Goal: Find specific page/section: Find specific page/section

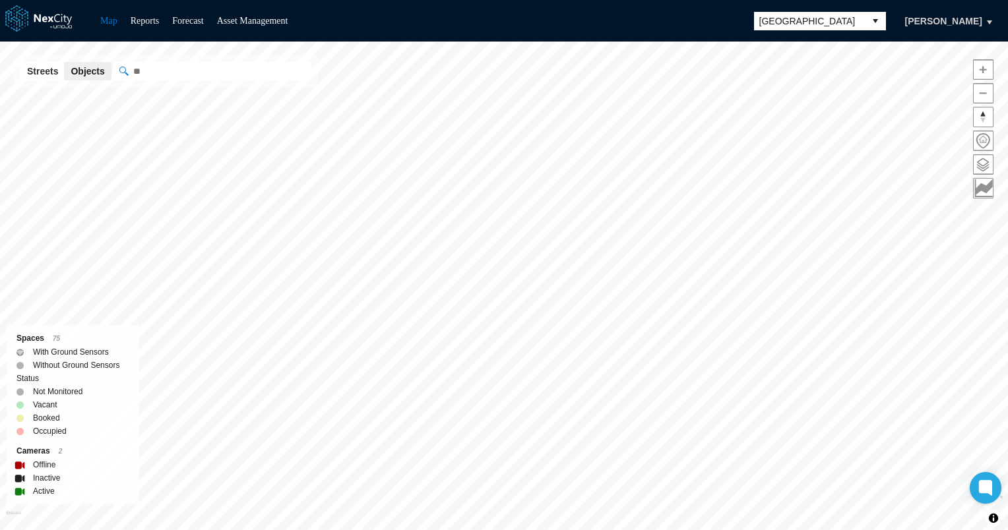
click at [214, 530] on html "Map Reports Forecast Asset Management Arlington Alex Derevyago Arlington KPI ov…" at bounding box center [504, 265] width 1008 height 530
click at [980, 170] on span at bounding box center [983, 164] width 19 height 19
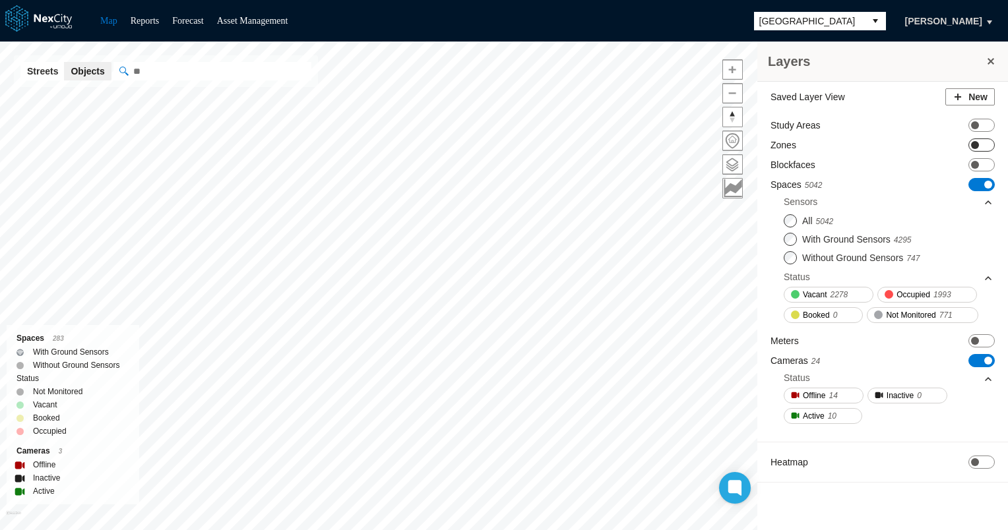
click at [976, 143] on span at bounding box center [975, 145] width 8 height 8
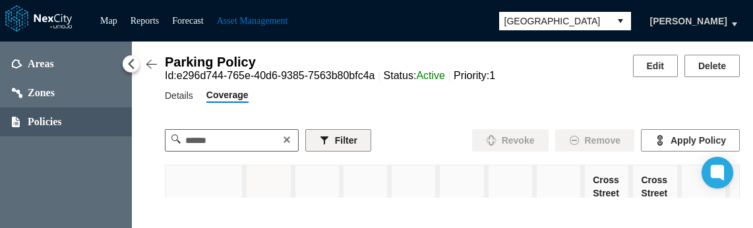
click at [350, 139] on button "Filter" at bounding box center [338, 140] width 66 height 22
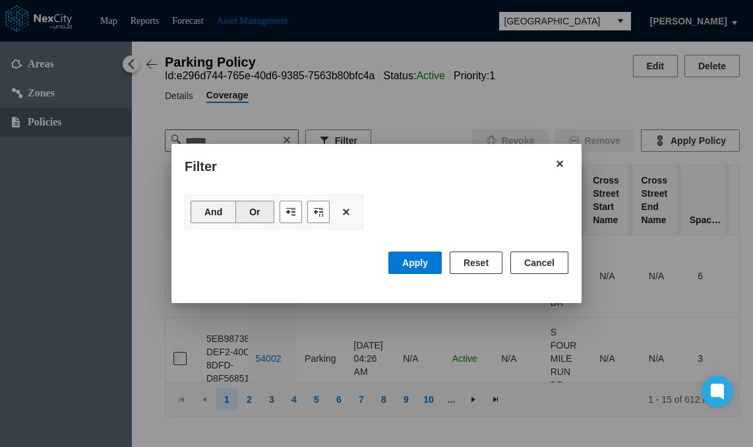
click at [222, 208] on button "And" at bounding box center [214, 212] width 46 height 22
click at [255, 212] on button "Or" at bounding box center [254, 212] width 38 height 22
click at [214, 212] on button "And" at bounding box center [214, 212] width 46 height 22
click at [256, 210] on button "Or" at bounding box center [254, 212] width 38 height 22
click at [202, 212] on button "And" at bounding box center [214, 212] width 46 height 22
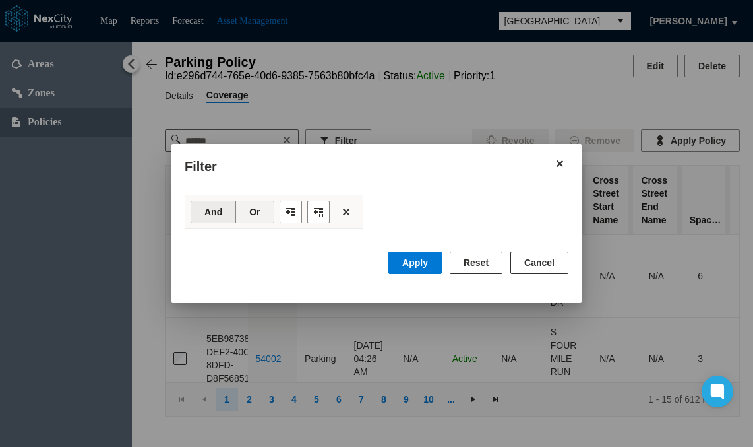
click at [248, 214] on button "Or" at bounding box center [254, 212] width 38 height 22
drag, startPoint x: 541, startPoint y: 261, endPoint x: 497, endPoint y: 230, distance: 53.1
click at [540, 228] on button "Cancel" at bounding box center [540, 262] width 58 height 22
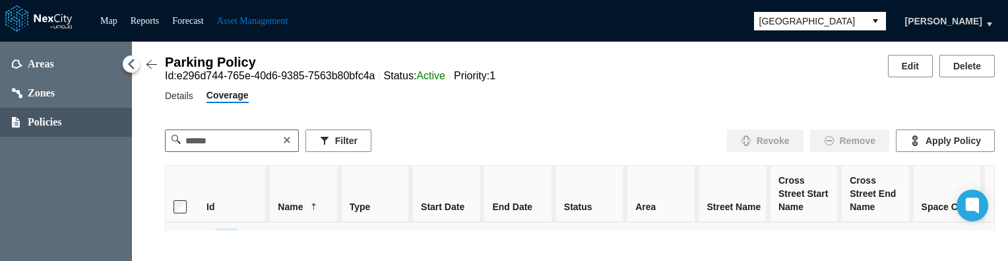
click at [755, 21] on div "Map Reports Forecast Asset Management [GEOGRAPHIC_DATA] [PERSON_NAME]" at bounding box center [504, 21] width 1008 height 42
click at [886, 22] on button "select" at bounding box center [875, 21] width 21 height 18
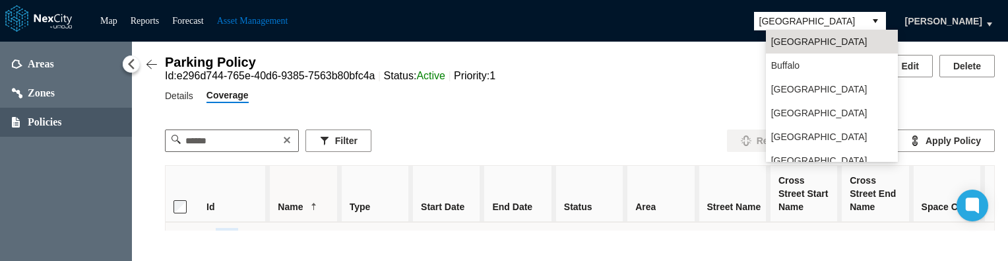
click at [886, 22] on button "select" at bounding box center [875, 21] width 21 height 18
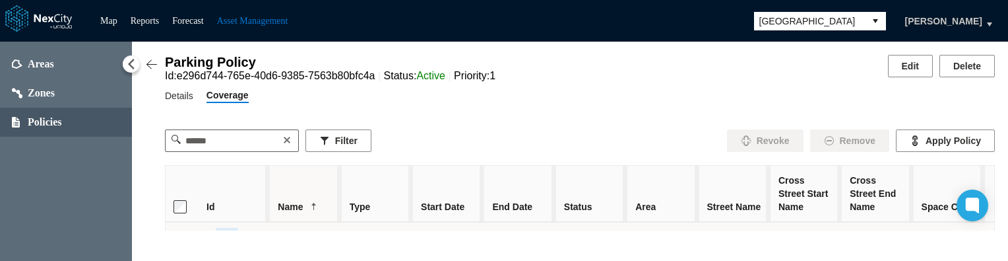
click at [988, 22] on button "[PERSON_NAME]" at bounding box center [943, 21] width 105 height 22
click at [988, 21] on span "button" at bounding box center [989, 24] width 11 height 11
